Goal: Information Seeking & Learning: Find specific fact

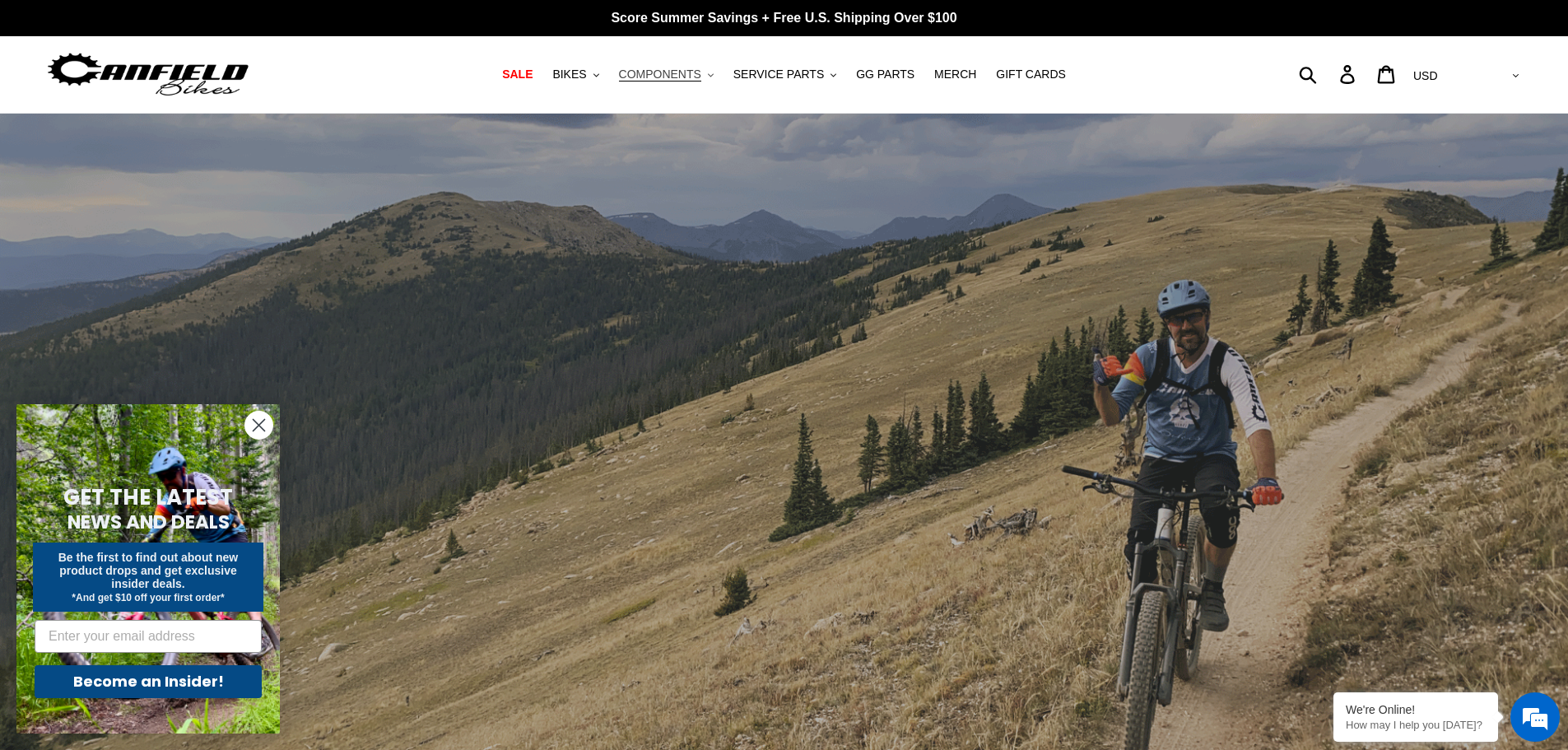
click at [702, 68] on span "COMPONENTS" at bounding box center [660, 74] width 82 height 14
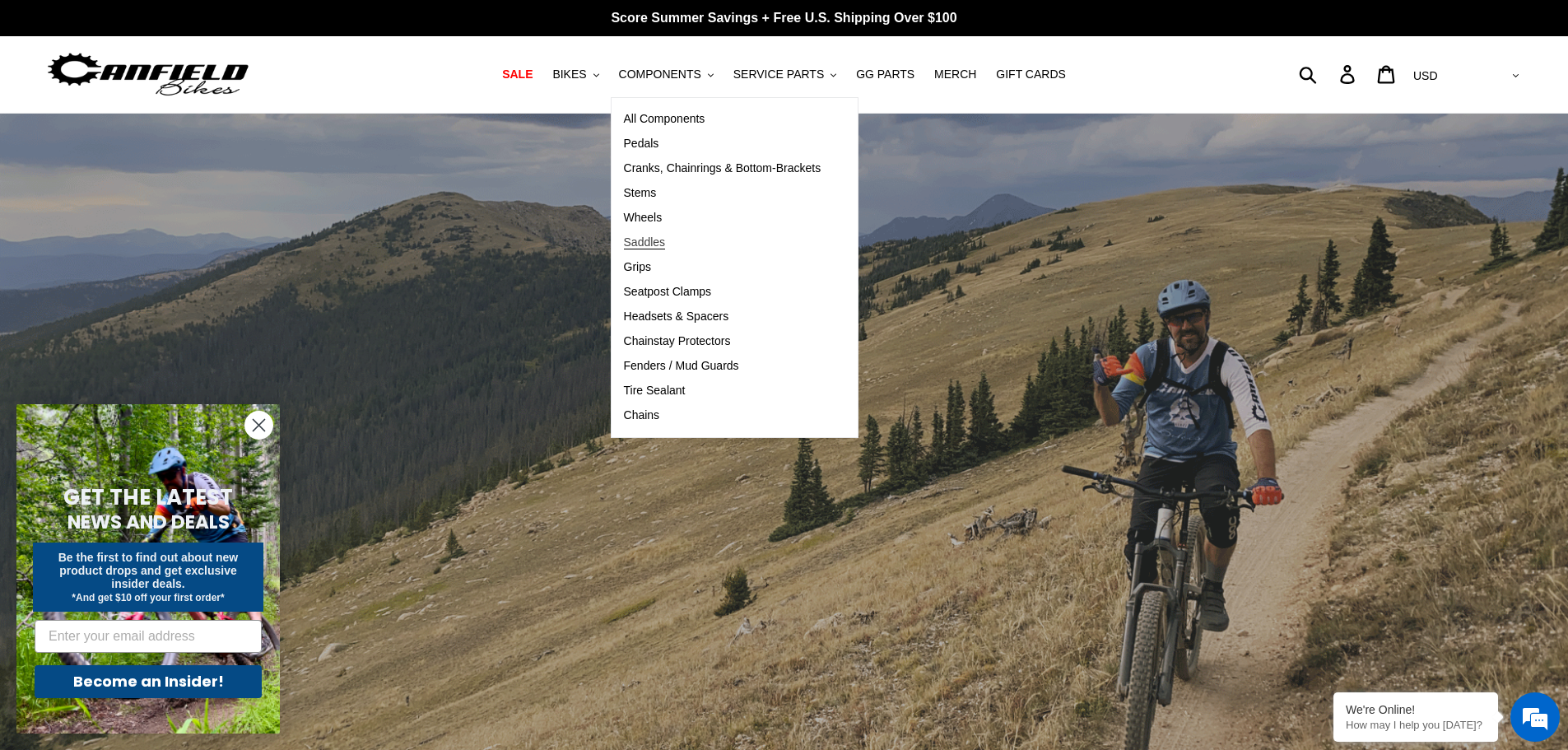
click at [662, 242] on span "Saddles" at bounding box center [645, 242] width 42 height 14
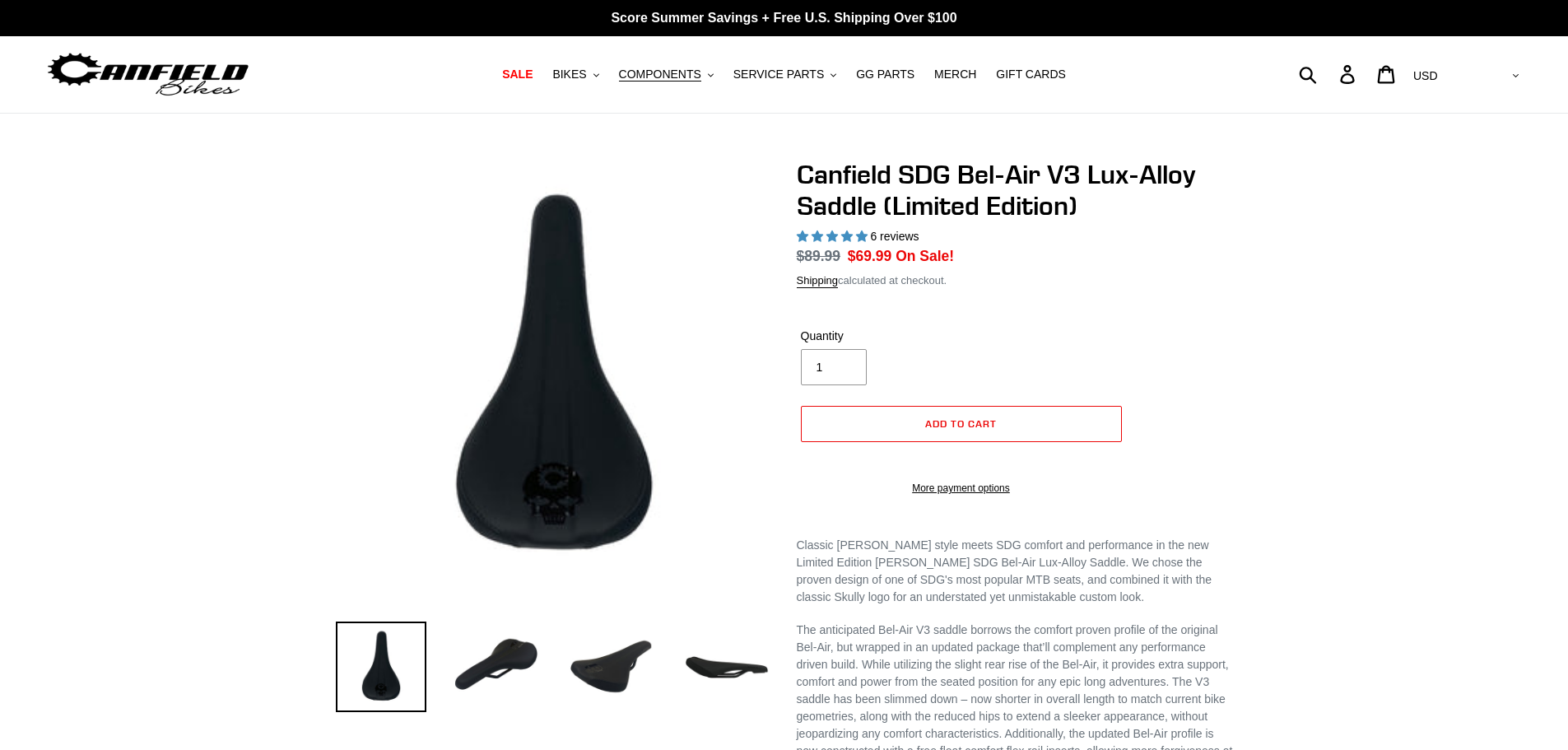
select select "highest-rating"
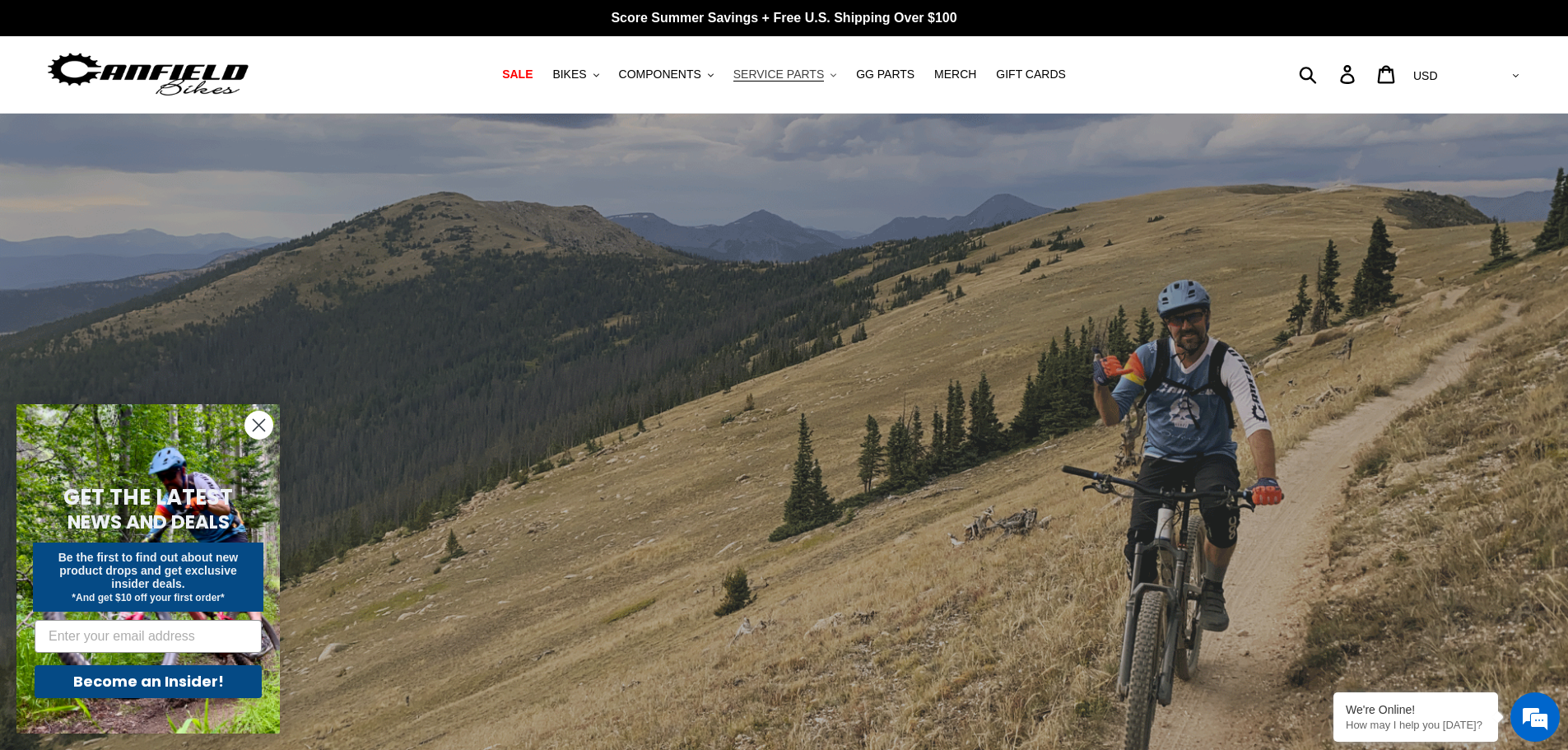
click at [795, 77] on span "SERVICE PARTS" at bounding box center [779, 74] width 91 height 14
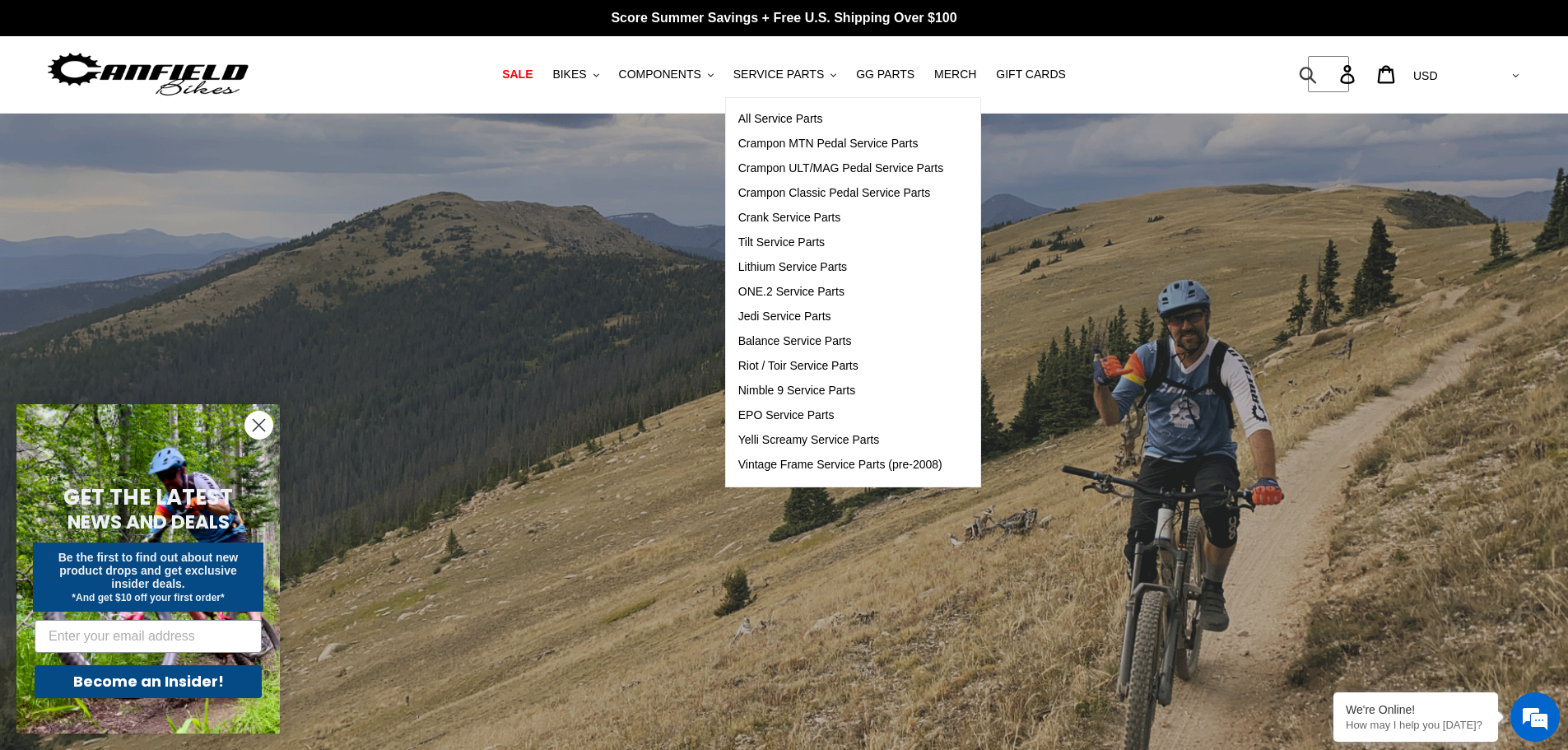
click at [1329, 78] on form "Submit" at bounding box center [1319, 74] width 22 height 36
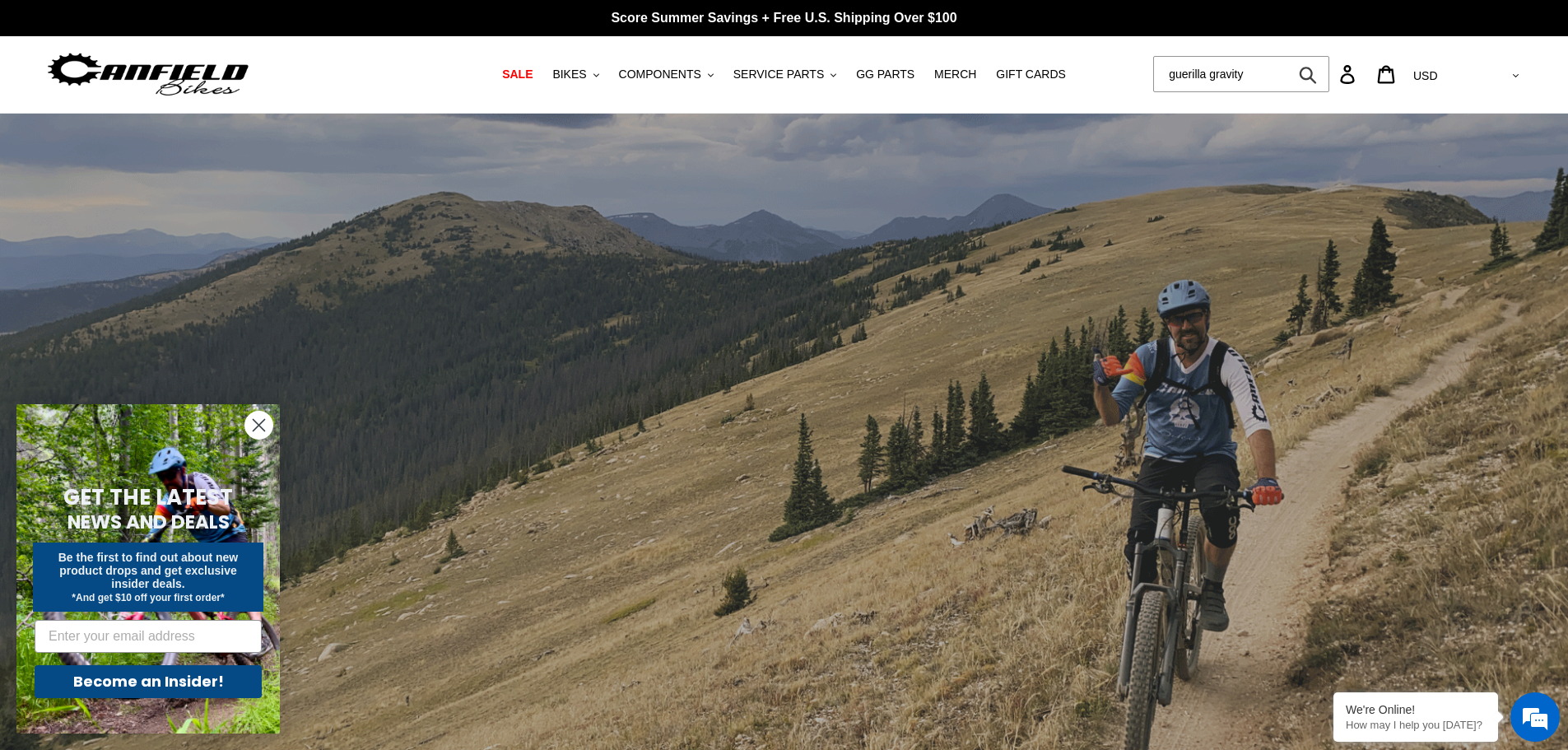
type input "guerilla gravity"
click at [1290, 56] on button "Submit" at bounding box center [1310, 74] width 41 height 36
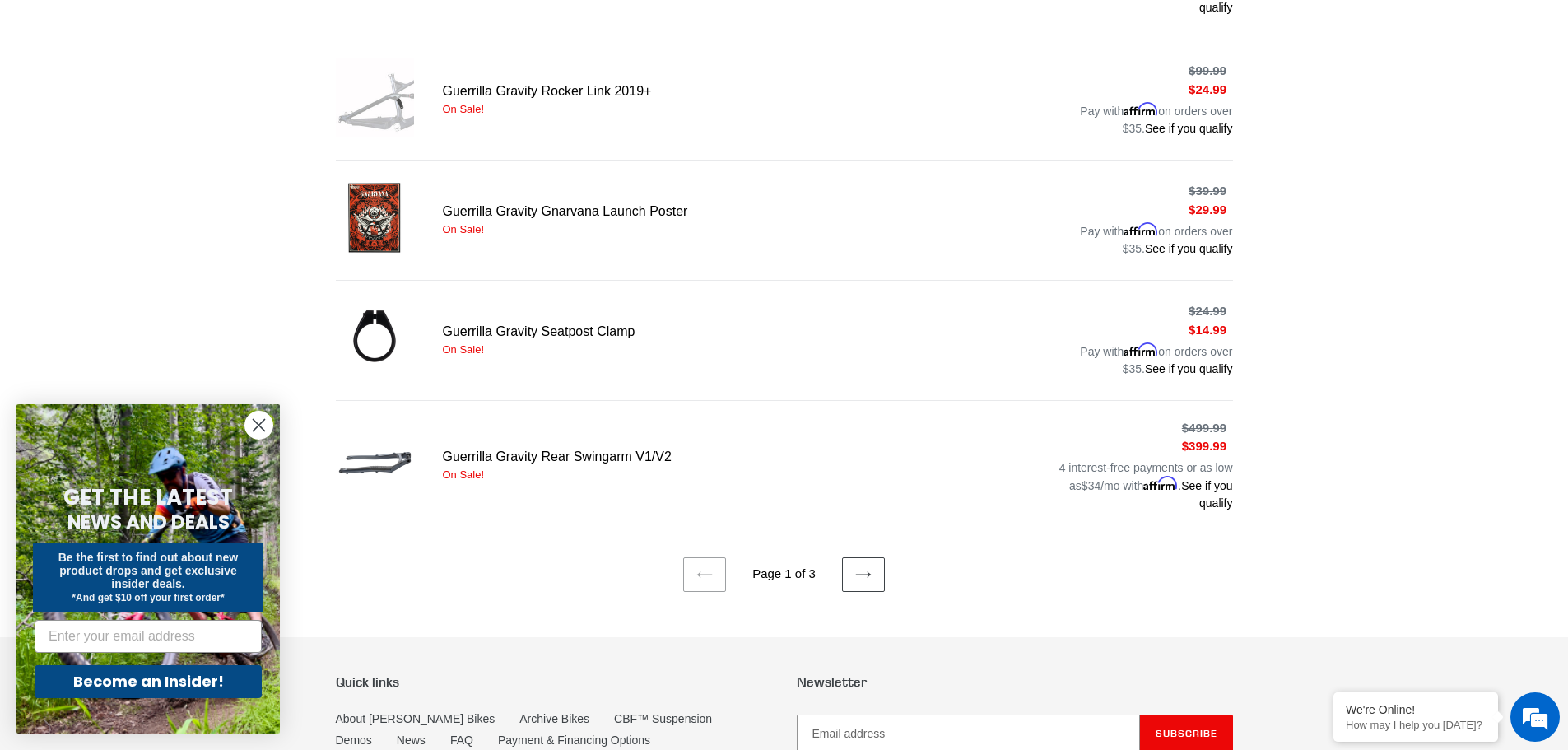
scroll to position [1070, 0]
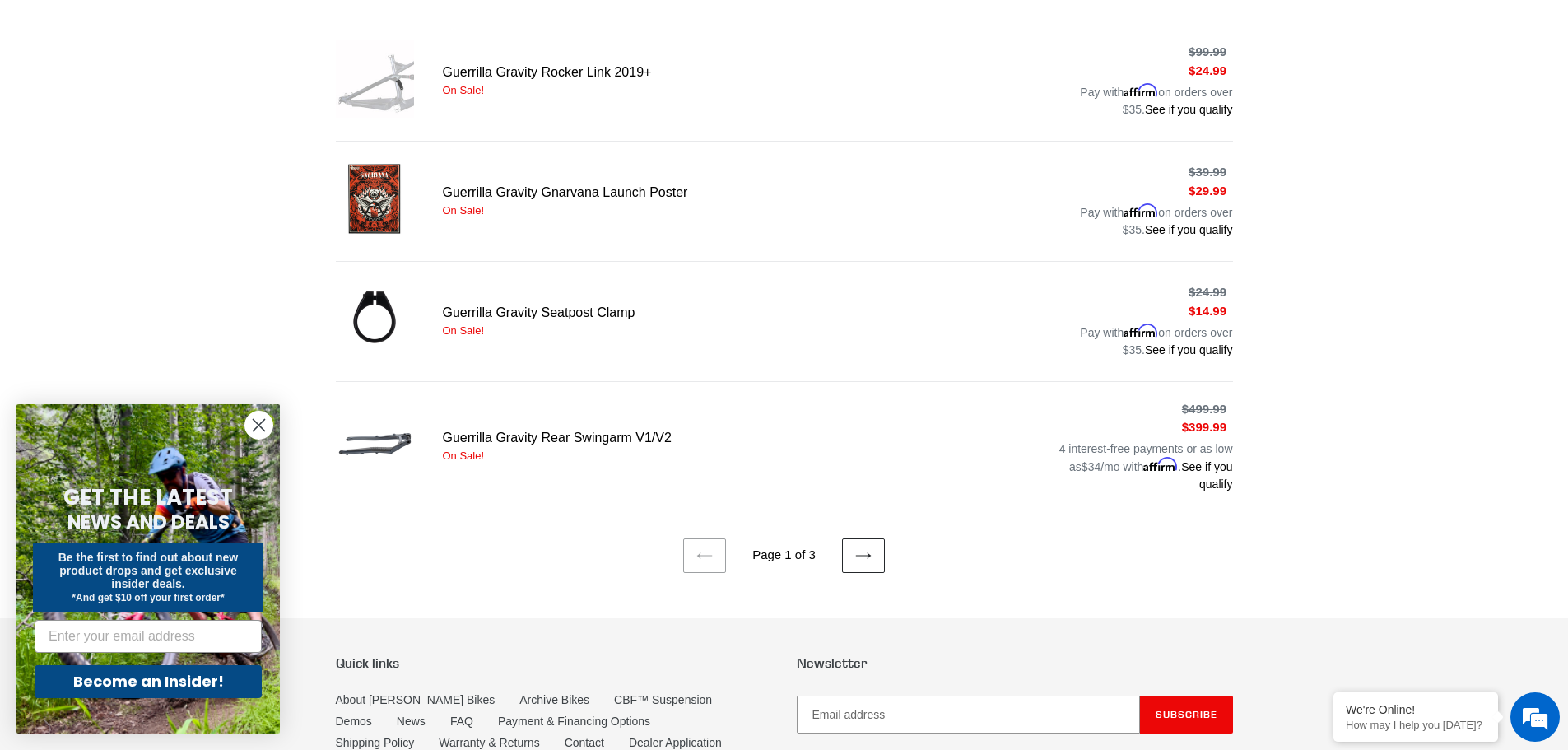
click at [865, 550] on icon at bounding box center [863, 555] width 16 height 16
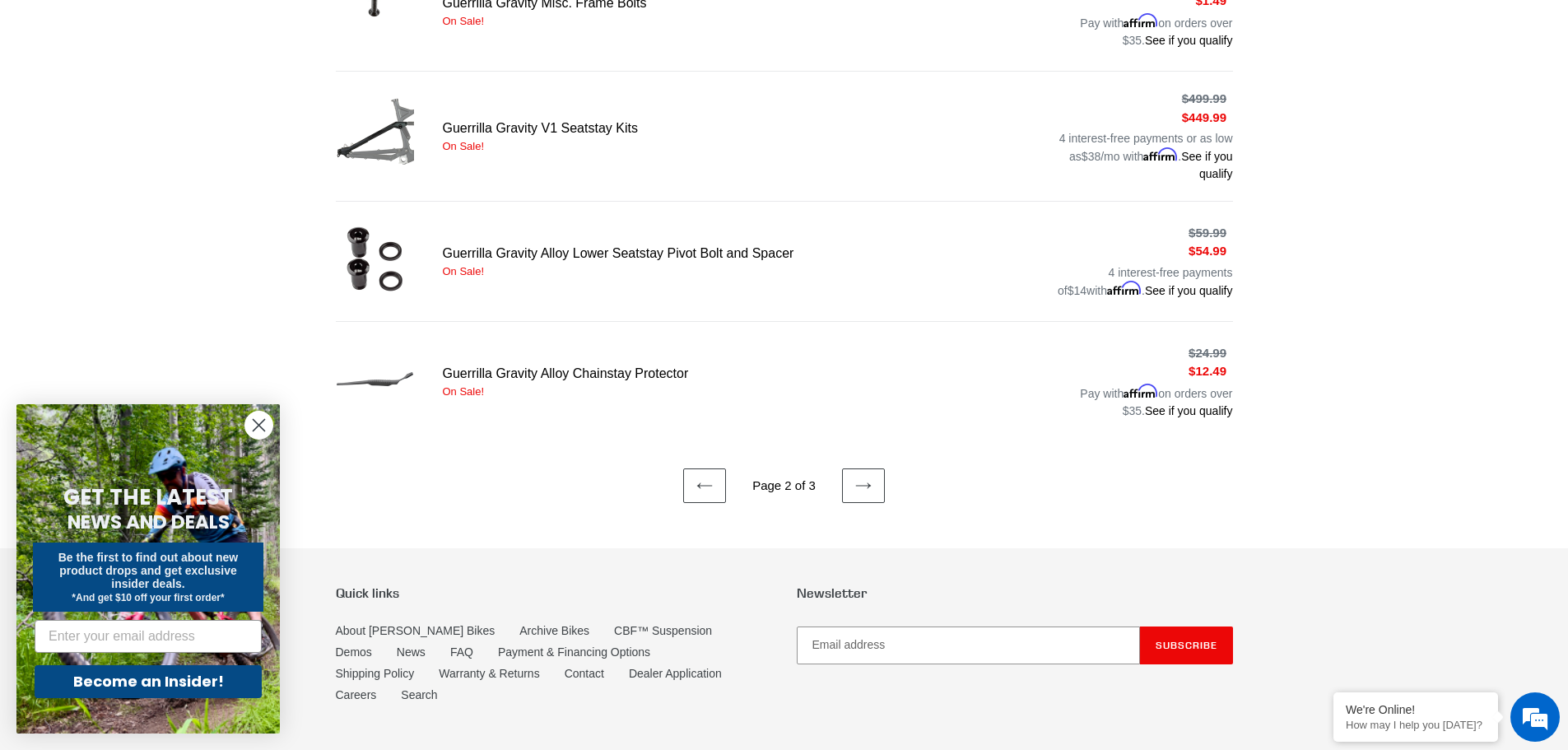
scroll to position [1152, 0]
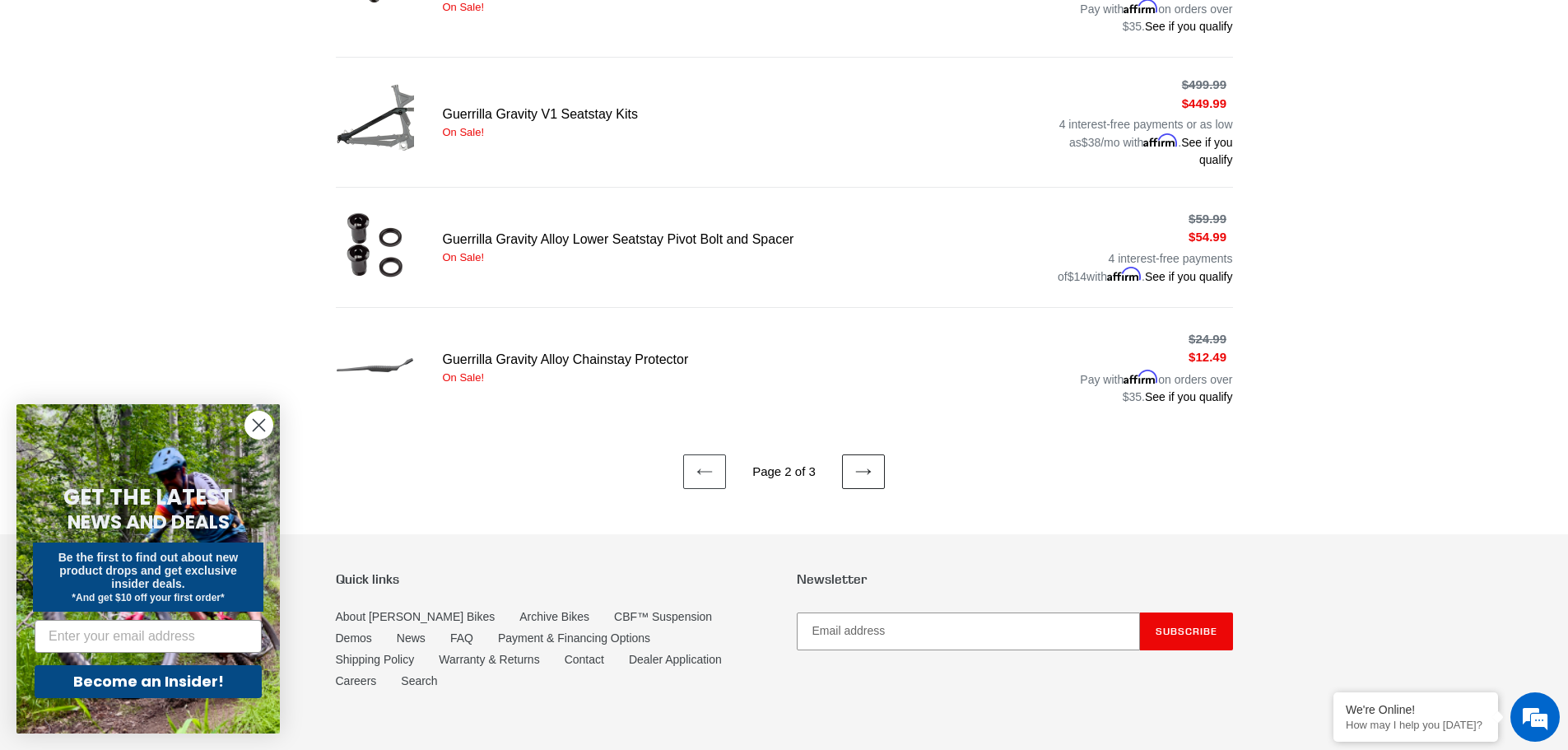
click at [858, 464] on icon at bounding box center [863, 472] width 16 height 16
